Goal: Information Seeking & Learning: Compare options

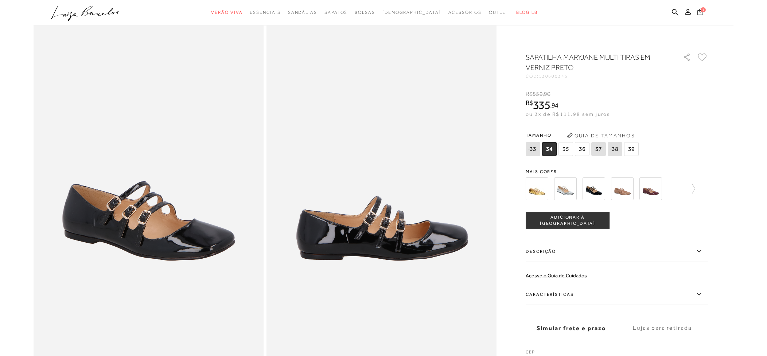
scroll to position [70, 0]
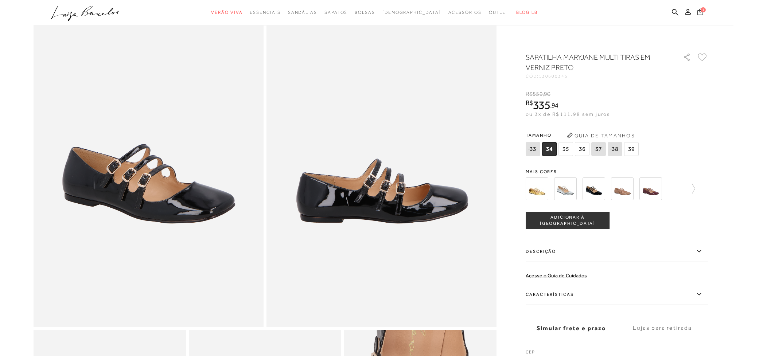
click at [599, 191] on img at bounding box center [594, 189] width 23 height 23
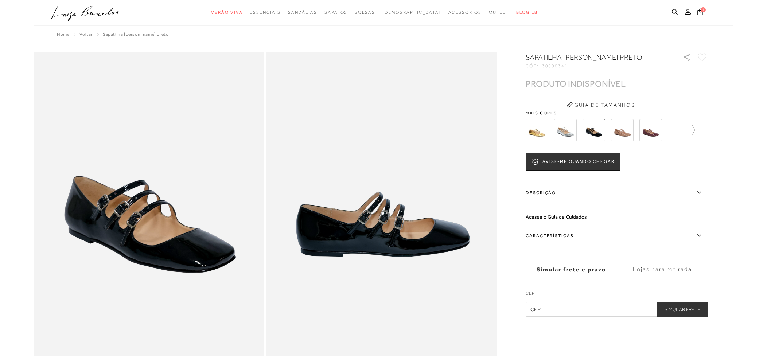
click at [653, 132] on img at bounding box center [651, 130] width 23 height 23
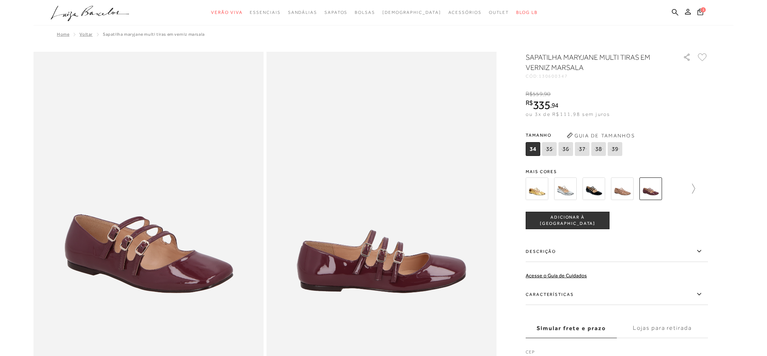
click at [695, 188] on icon at bounding box center [690, 189] width 10 height 10
click at [547, 185] on img at bounding box center [550, 189] width 23 height 23
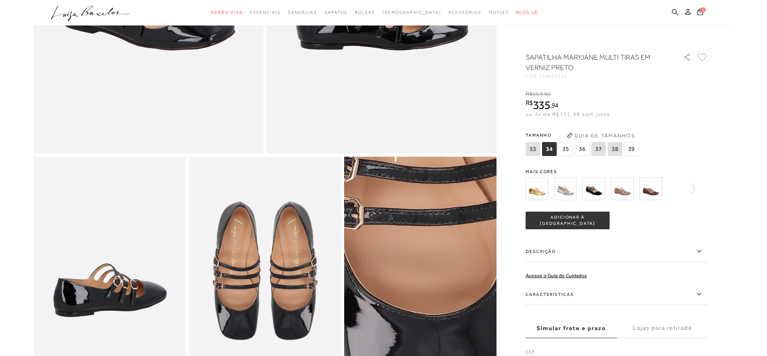
scroll to position [259, 0]
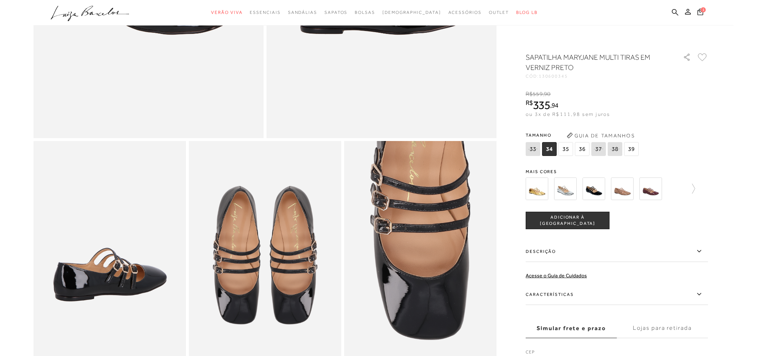
click at [612, 148] on icon at bounding box center [615, 148] width 10 height 9
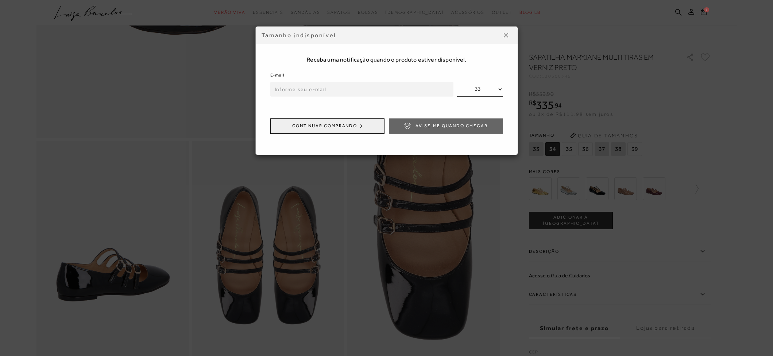
click at [506, 35] on img at bounding box center [506, 35] width 4 height 4
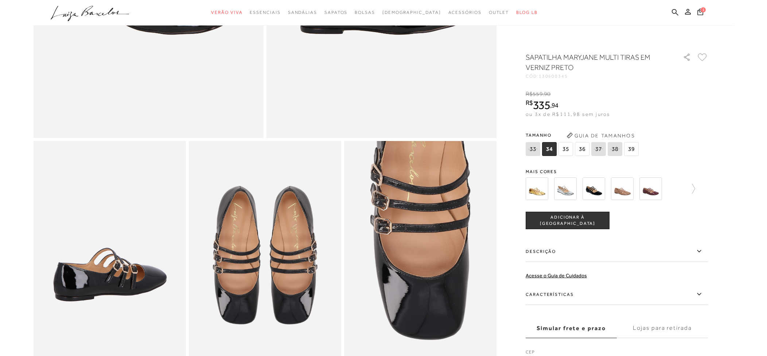
click at [624, 190] on img at bounding box center [622, 189] width 23 height 23
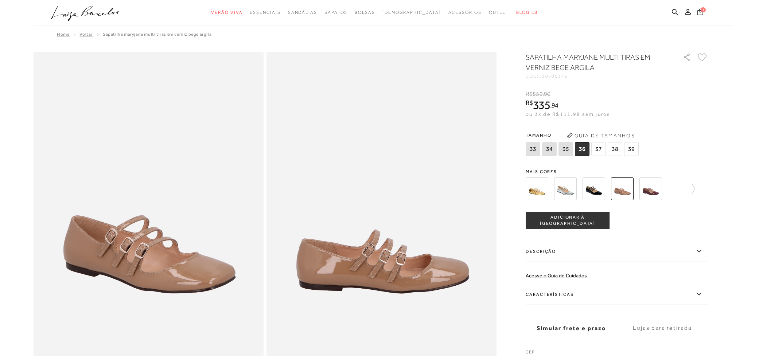
click at [594, 187] on img at bounding box center [594, 189] width 23 height 23
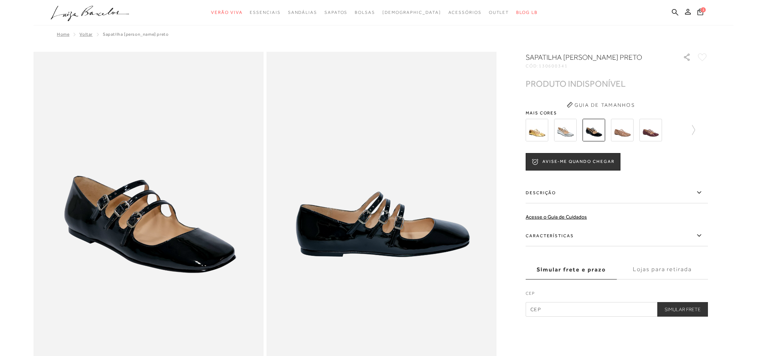
click at [595, 129] on img at bounding box center [594, 130] width 23 height 23
click at [696, 129] on div at bounding box center [617, 130] width 182 height 27
click at [694, 130] on icon at bounding box center [690, 130] width 10 height 10
click at [555, 136] on img at bounding box center [550, 130] width 23 height 23
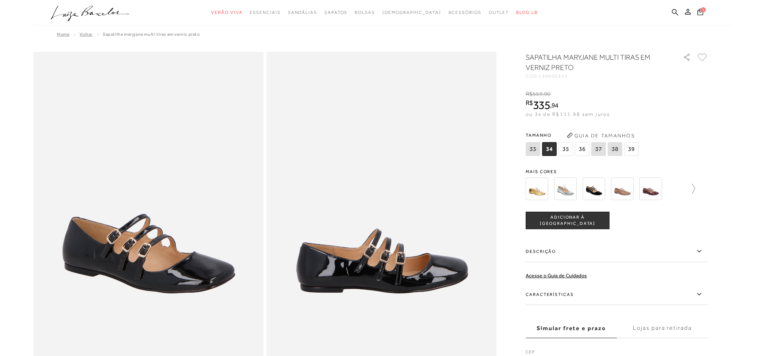
click at [694, 188] on icon at bounding box center [690, 189] width 10 height 10
click at [553, 189] on img at bounding box center [550, 189] width 23 height 23
click at [526, 190] on icon at bounding box center [531, 189] width 10 height 10
click at [593, 189] on img at bounding box center [594, 189] width 23 height 23
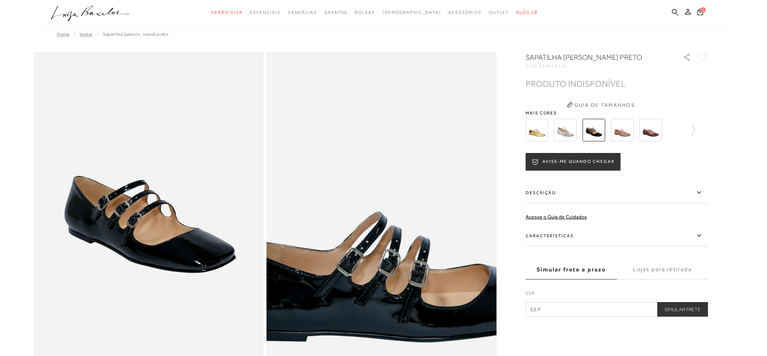
click at [380, 171] on img at bounding box center [384, 277] width 460 height 690
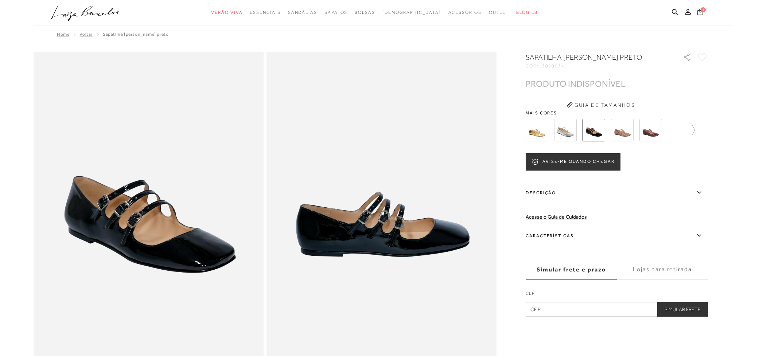
click at [702, 11] on span "1" at bounding box center [703, 9] width 5 height 5
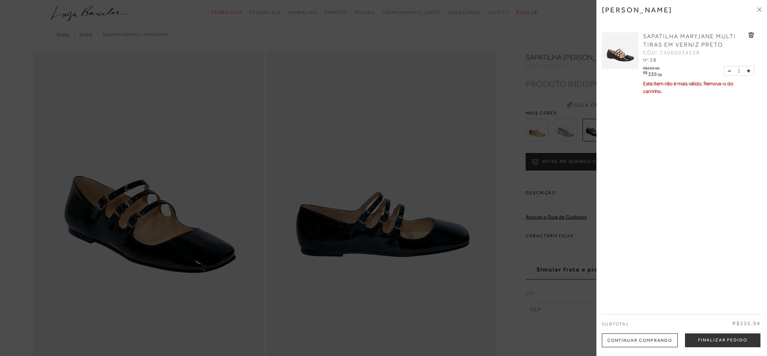
click at [750, 32] on icon at bounding box center [751, 34] width 5 height 5
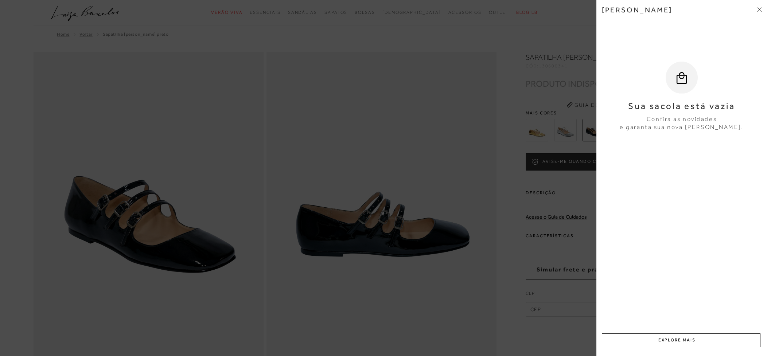
click at [761, 9] on icon at bounding box center [759, 9] width 4 height 4
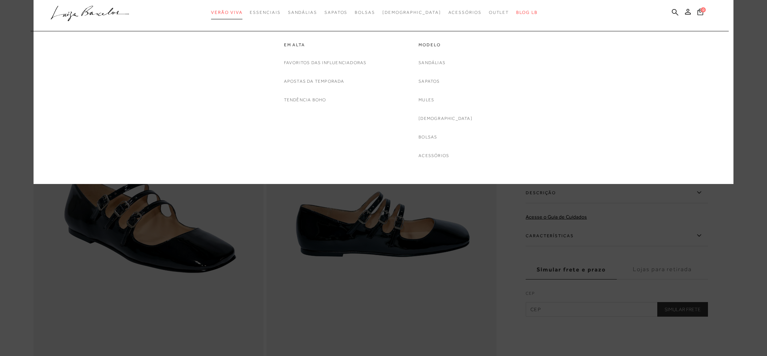
click at [241, 11] on span "Verão Viva" at bounding box center [226, 12] width 31 height 5
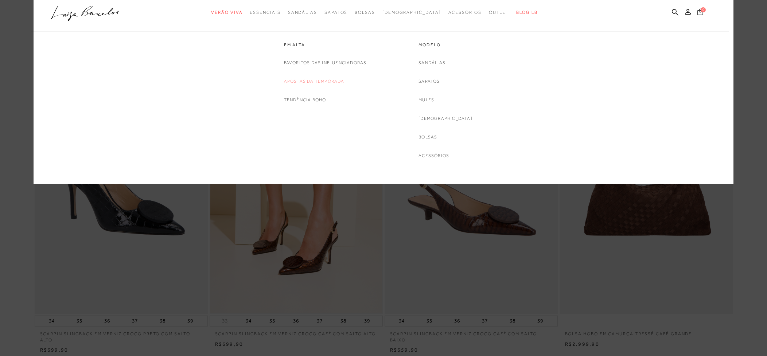
click at [315, 81] on link "Apostas da Temporada" at bounding box center [314, 82] width 61 height 8
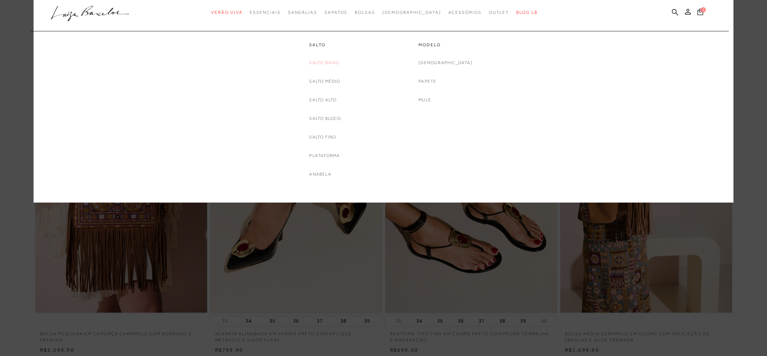
click at [323, 62] on link "Salto Baixo" at bounding box center [324, 63] width 30 height 8
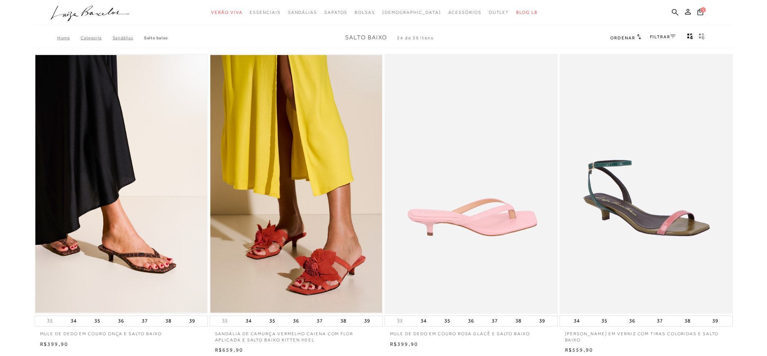
scroll to position [65, 0]
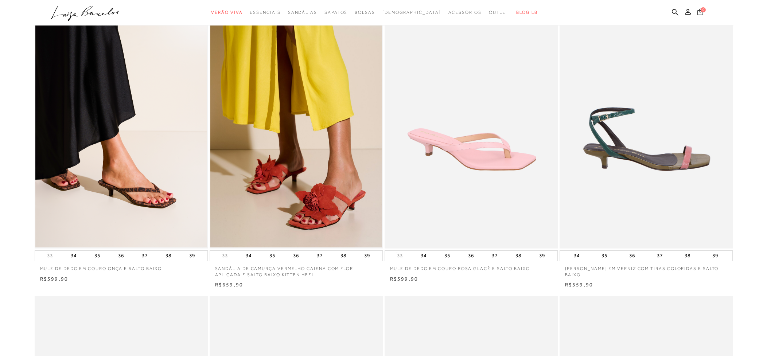
click at [628, 152] on img at bounding box center [646, 119] width 172 height 260
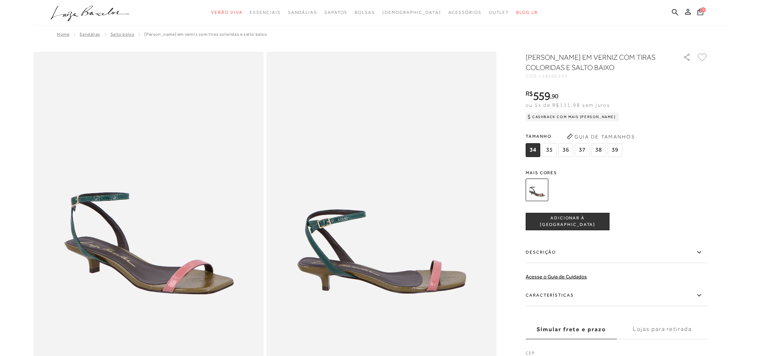
scroll to position [65, 0]
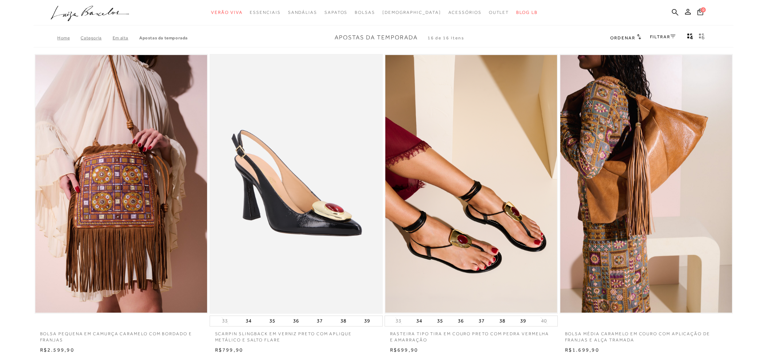
scroll to position [1, 0]
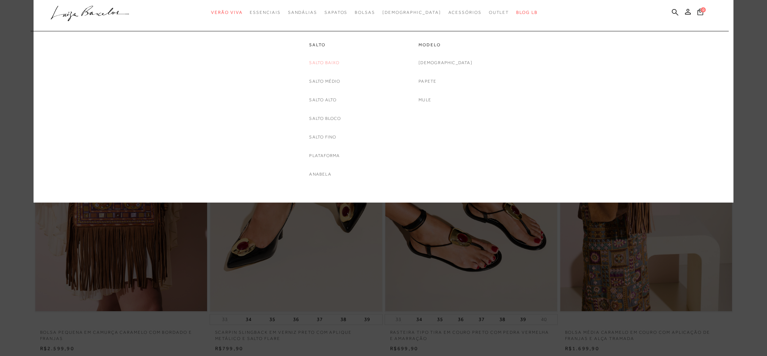
click at [323, 63] on link "Salto Baixo" at bounding box center [324, 63] width 30 height 8
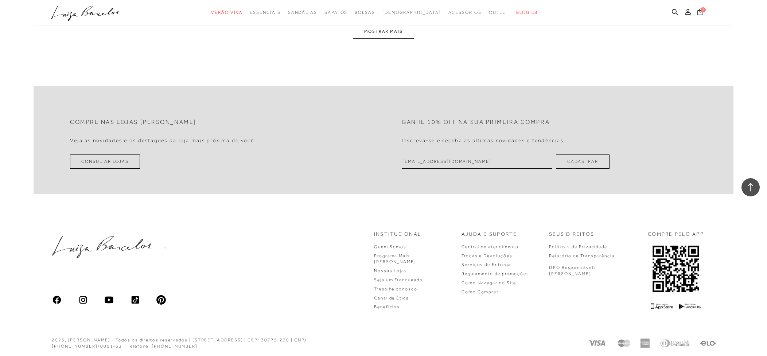
scroll to position [1910, 0]
click at [385, 33] on button "MOSTRAR MAIS" at bounding box center [383, 30] width 61 height 14
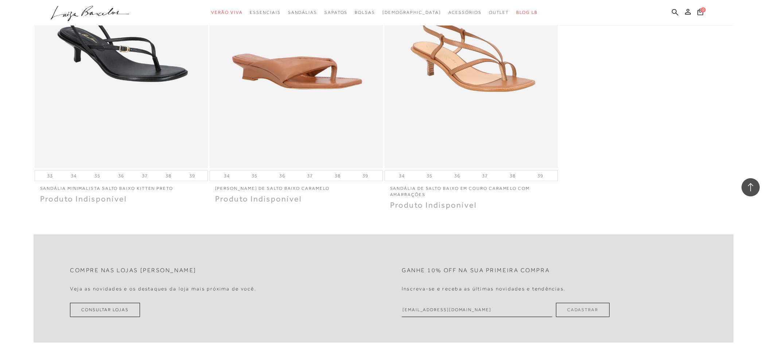
scroll to position [2894, 0]
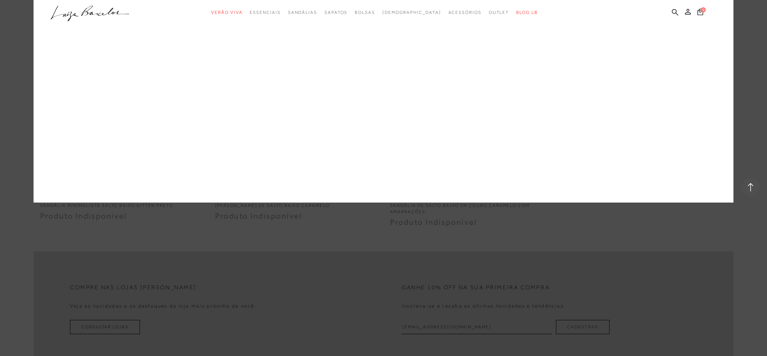
click at [0, 0] on link "Anabela" at bounding box center [0, 0] width 0 height 0
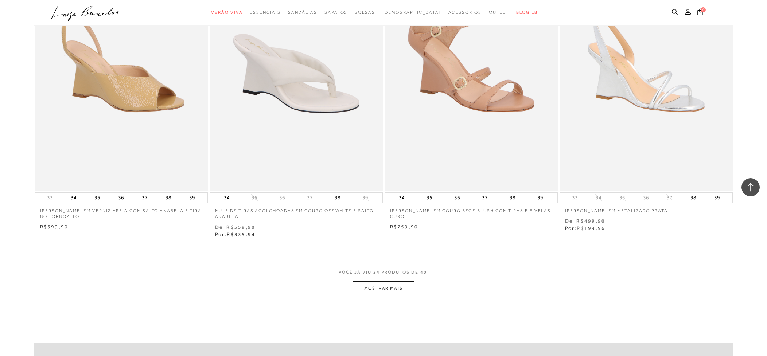
scroll to position [1648, 0]
click at [386, 285] on button "MOSTRAR MAIS" at bounding box center [383, 288] width 61 height 14
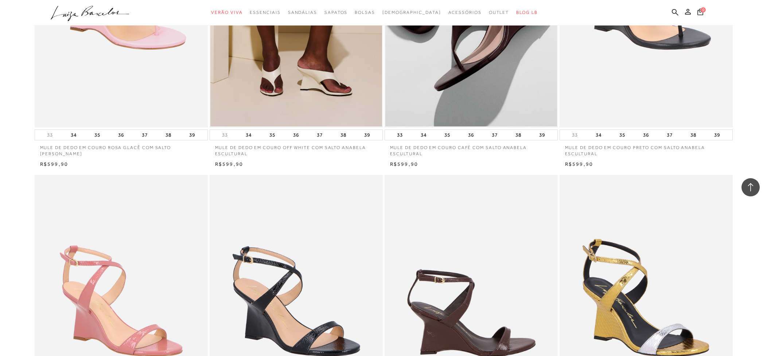
scroll to position [599, 0]
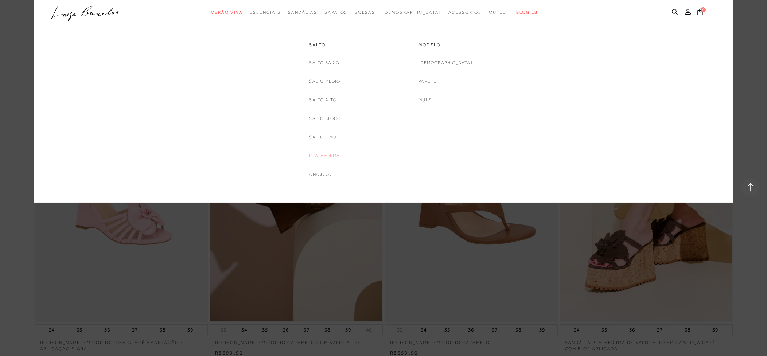
click at [319, 156] on link "Plataforma" at bounding box center [324, 156] width 31 height 8
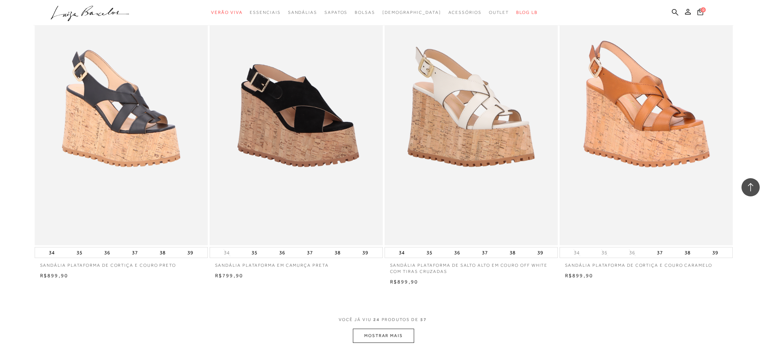
scroll to position [1678, 0]
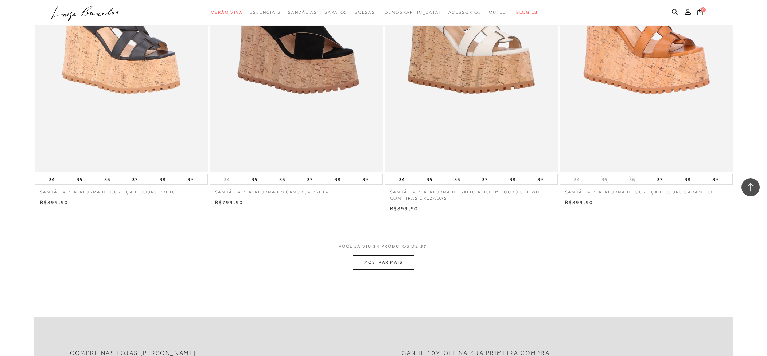
click at [386, 264] on button "MOSTRAR MAIS" at bounding box center [383, 263] width 61 height 14
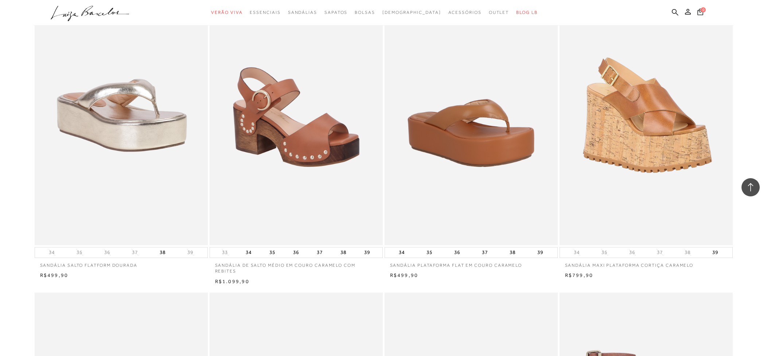
scroll to position [2221, 0]
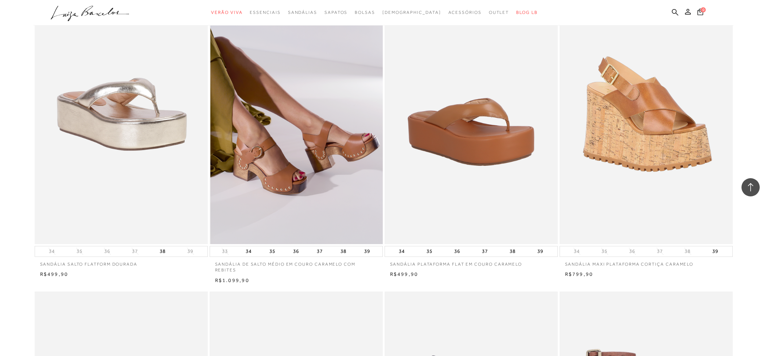
click at [282, 167] on img at bounding box center [296, 114] width 172 height 260
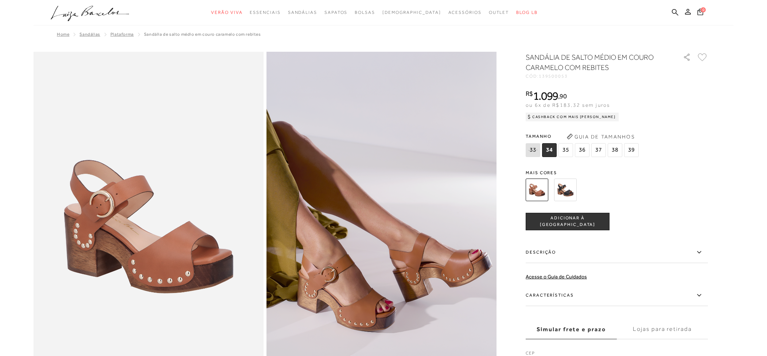
click at [566, 192] on img at bounding box center [565, 190] width 23 height 23
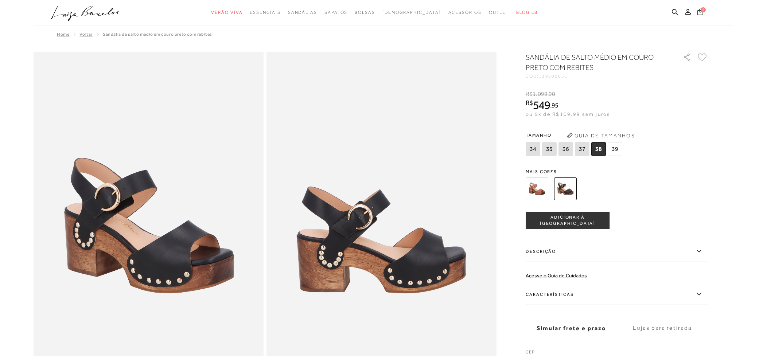
click at [538, 189] on img at bounding box center [537, 189] width 23 height 23
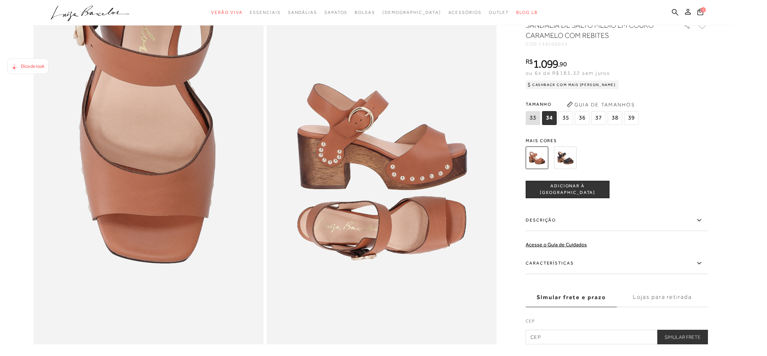
scroll to position [621, 0]
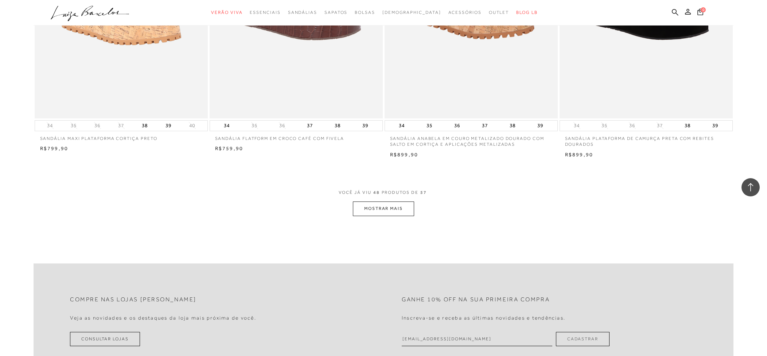
scroll to position [3645, 0]
